Goal: Task Accomplishment & Management: Manage account settings

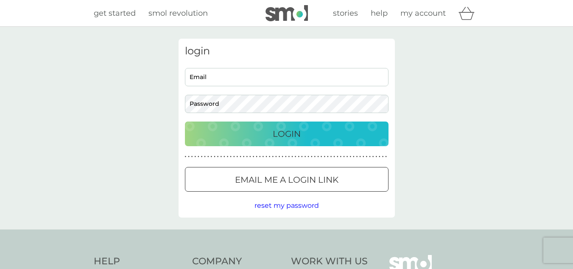
click at [269, 73] on input "Email" at bounding box center [287, 77] width 204 height 18
type input "[EMAIL_ADDRESS][DOMAIN_NAME]"
click at [326, 180] on p "Email me a login link" at bounding box center [287, 180] width 104 height 14
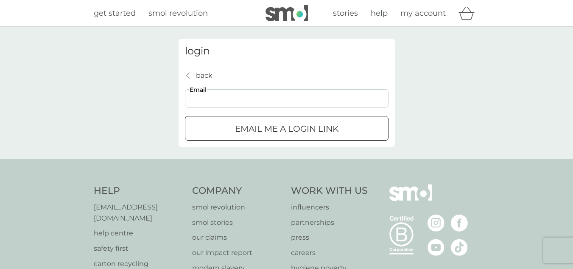
click at [303, 104] on input "Email" at bounding box center [287, 98] width 204 height 18
type input "[EMAIL_ADDRESS][DOMAIN_NAME]"
click at [305, 128] on p "Email me a login link" at bounding box center [287, 129] width 104 height 14
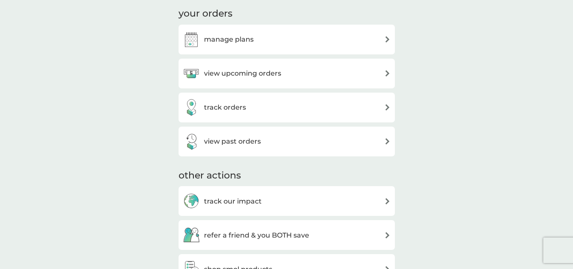
scroll to position [170, 0]
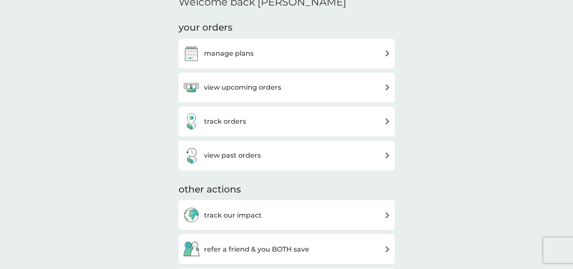
click at [321, 87] on div "view upcoming orders" at bounding box center [287, 87] width 208 height 17
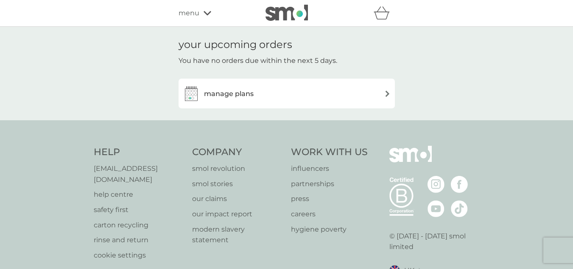
click at [323, 95] on div "manage plans" at bounding box center [287, 93] width 208 height 17
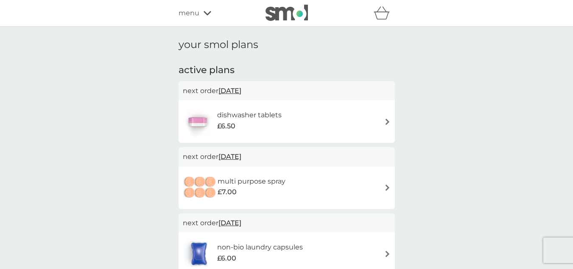
click at [195, 17] on span "menu" at bounding box center [189, 13] width 21 height 11
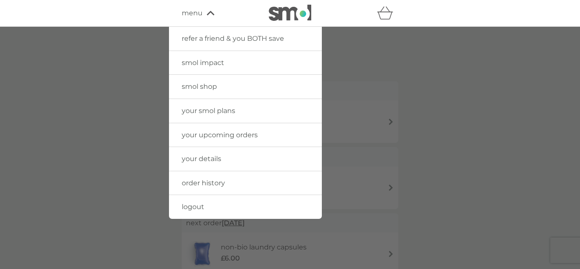
click at [389, 70] on div at bounding box center [290, 161] width 580 height 269
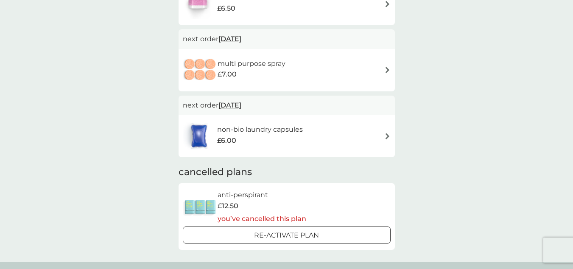
scroll to position [170, 0]
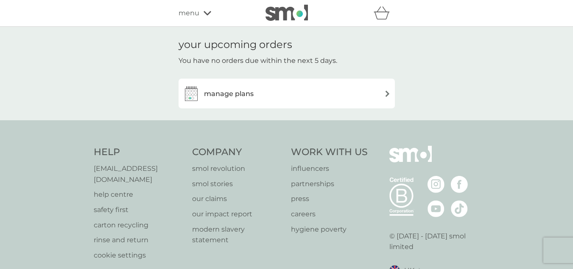
click at [258, 93] on div "manage plans" at bounding box center [287, 93] width 208 height 17
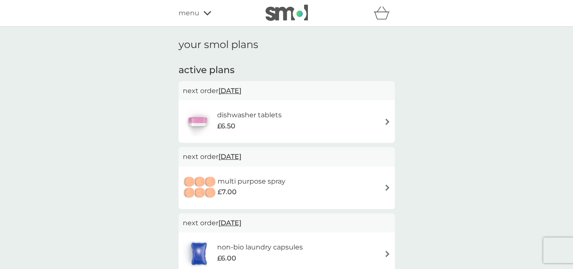
scroll to position [85, 0]
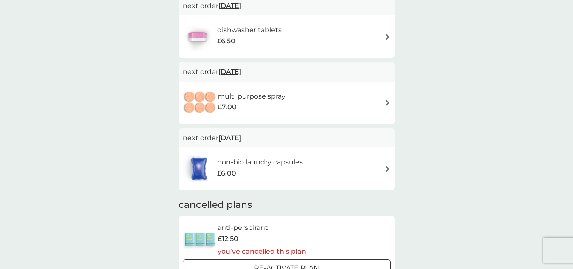
click at [308, 157] on div "non-bio laundry capsules £6.00" at bounding box center [264, 169] width 94 height 24
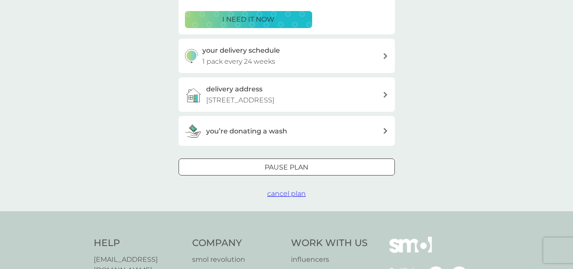
scroll to position [170, 0]
click at [274, 102] on p "68 Whitby Road, Manchester, M14 6QL" at bounding box center [240, 99] width 68 height 11
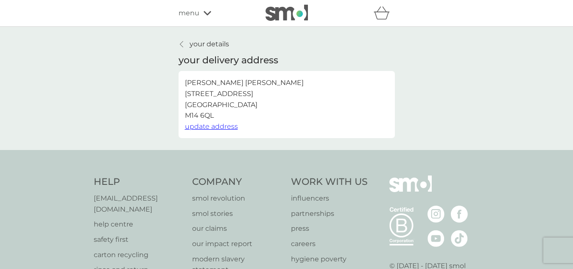
click at [231, 126] on span "update address" at bounding box center [211, 126] width 53 height 8
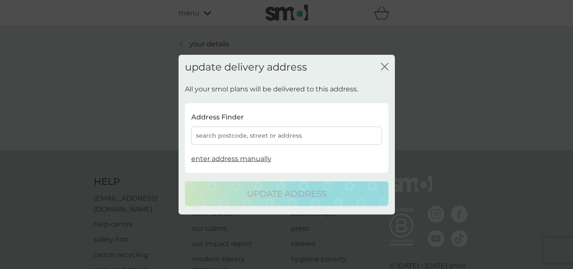
click at [387, 67] on icon "close" at bounding box center [385, 66] width 8 height 8
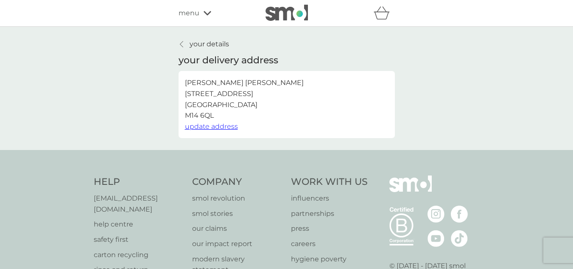
click at [193, 16] on span "menu" at bounding box center [189, 13] width 21 height 11
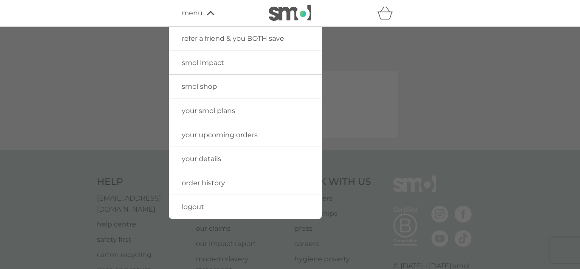
click at [229, 157] on link "your details" at bounding box center [245, 159] width 153 height 24
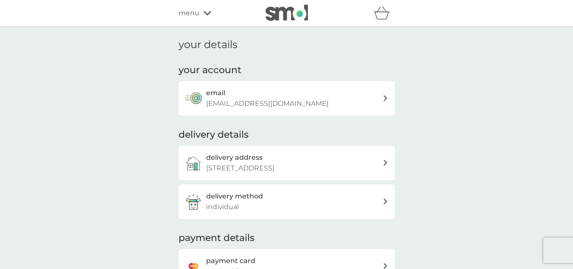
click at [274, 164] on p "68 Whitby Road, Manchester, M14 6QL" at bounding box center [240, 167] width 68 height 11
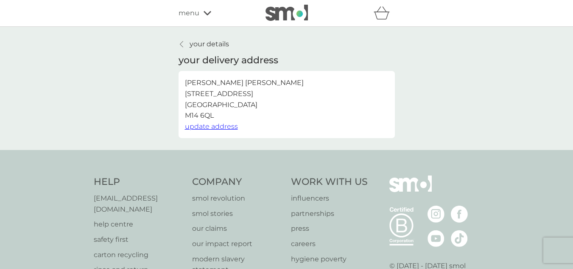
click at [227, 125] on span "update address" at bounding box center [211, 126] width 53 height 8
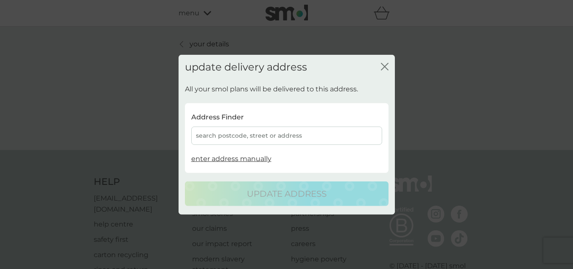
click at [272, 134] on div "search postcode, street or address" at bounding box center [286, 135] width 191 height 18
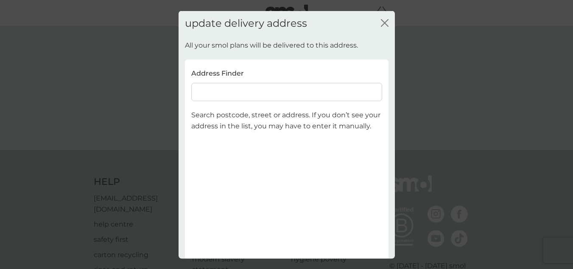
click at [259, 92] on input at bounding box center [286, 92] width 191 height 18
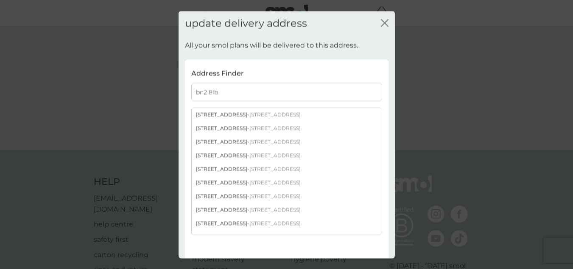
type input "bn2 8lb"
click at [234, 153] on div "18 Chichester Drive East - Saltdean Brighton BN2 8LB" at bounding box center [287, 155] width 190 height 14
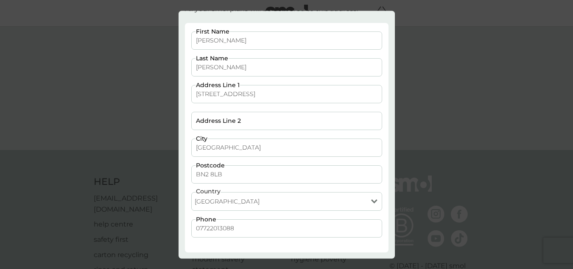
scroll to position [72, 0]
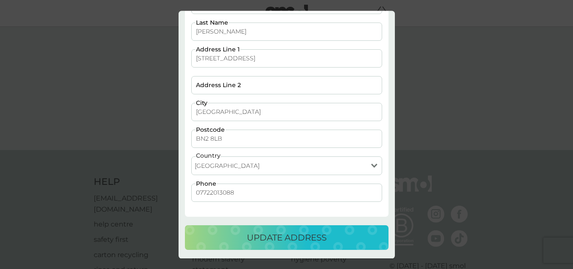
click at [286, 236] on p "update address" at bounding box center [287, 237] width 80 height 14
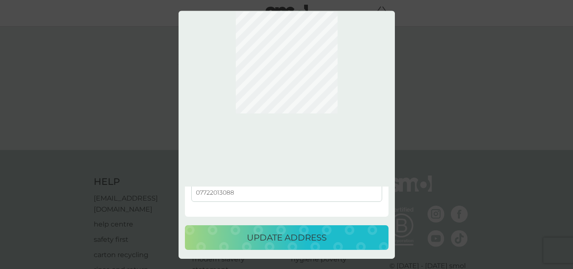
scroll to position [0, 0]
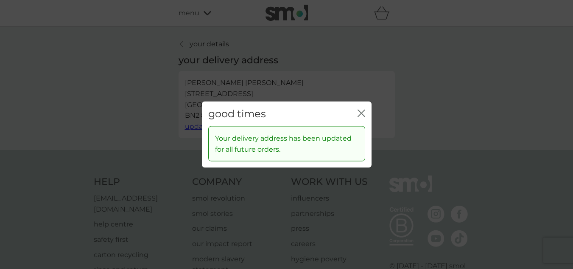
click at [364, 114] on icon "close" at bounding box center [362, 113] width 8 height 8
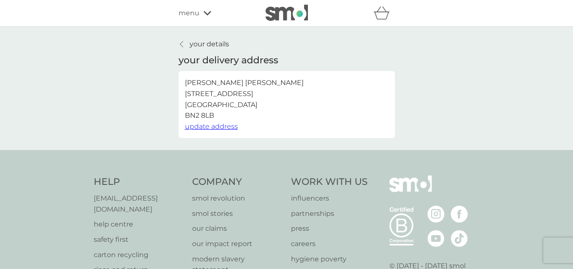
click at [210, 44] on p "your details" at bounding box center [209, 44] width 39 height 11
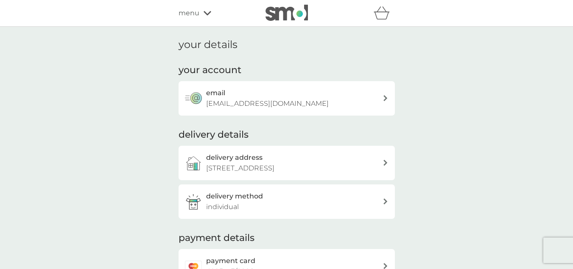
click at [208, 11] on icon at bounding box center [208, 13] width 8 height 5
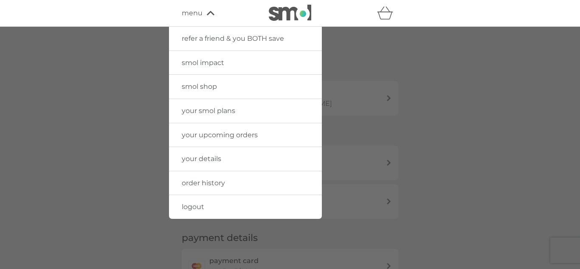
click at [221, 186] on span "order history" at bounding box center [203, 183] width 43 height 8
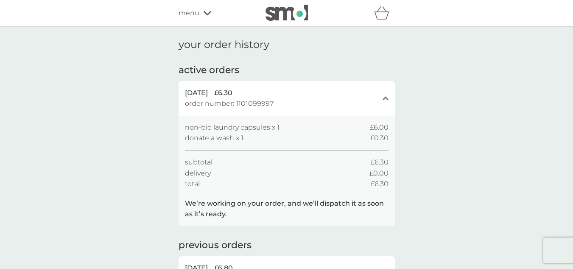
click at [385, 96] on icon "close" at bounding box center [386, 98] width 6 height 4
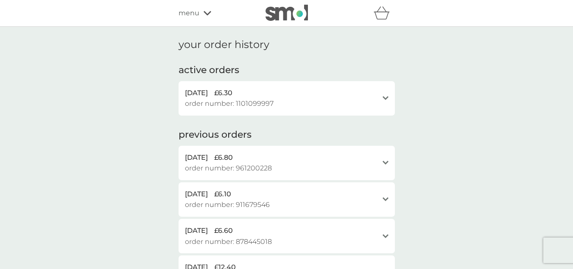
click at [385, 96] on icon "open" at bounding box center [386, 98] width 6 height 4
